Goal: Task Accomplishment & Management: Use online tool/utility

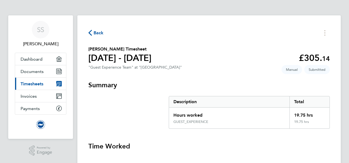
click at [29, 80] on link "Current page: Timesheets" at bounding box center [40, 84] width 51 height 12
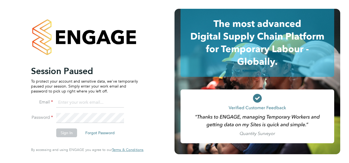
click at [73, 100] on input at bounding box center [90, 103] width 68 height 10
type input "[EMAIL_ADDRESS][DOMAIN_NAME]"
click at [62, 134] on button "Sign In" at bounding box center [66, 133] width 21 height 9
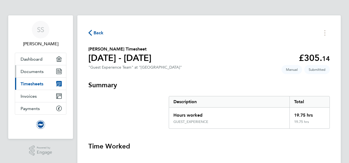
click at [43, 68] on link "Documents" at bounding box center [40, 71] width 51 height 12
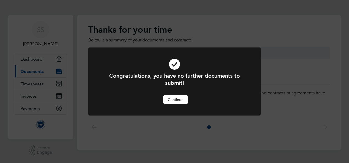
click at [175, 103] on button "Continue" at bounding box center [175, 99] width 25 height 9
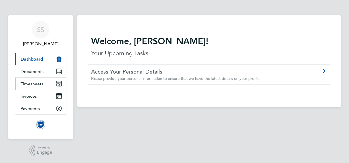
click at [44, 86] on link "Timesheets" at bounding box center [40, 84] width 51 height 12
